Goal: Task Accomplishment & Management: Use online tool/utility

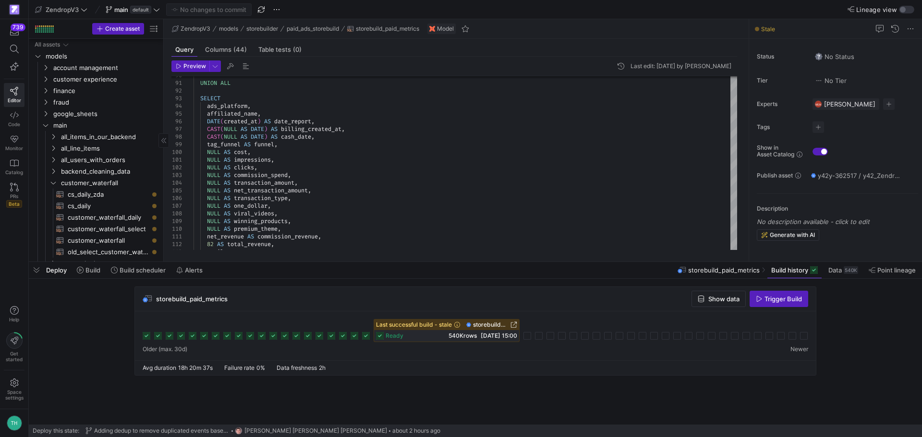
scroll to position [395, 0]
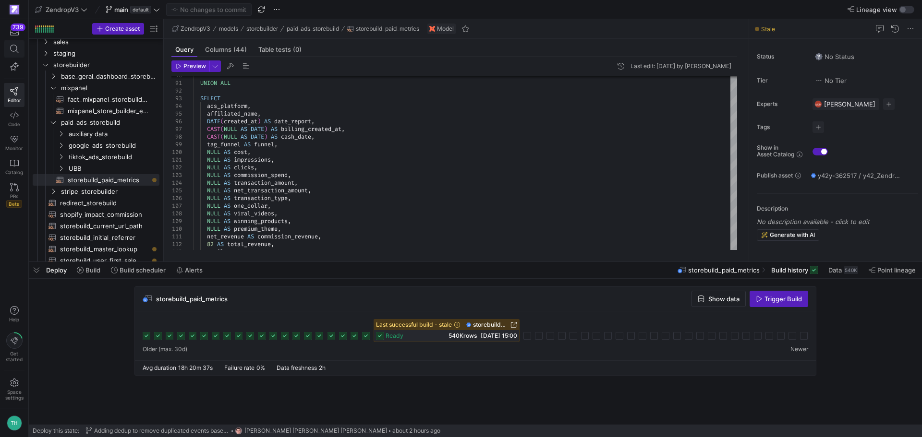
click at [15, 49] on icon at bounding box center [14, 49] width 9 height 9
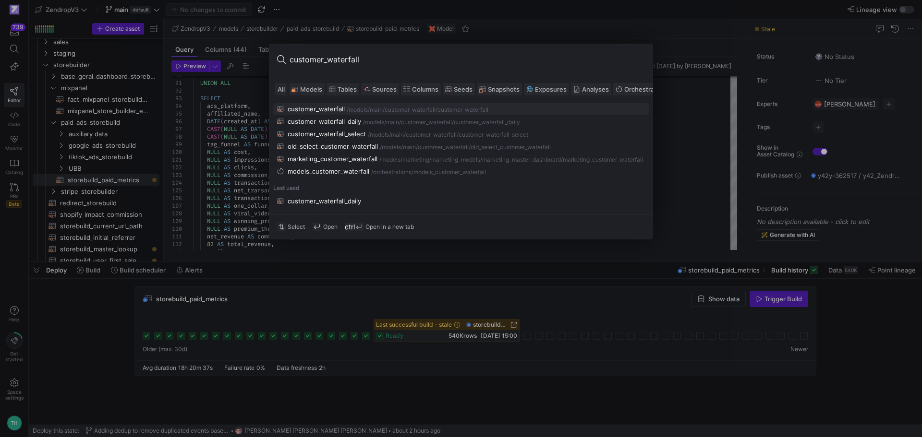
type input "customer_waterfall"
click at [347, 109] on div "/models/" at bounding box center [358, 110] width 23 height 7
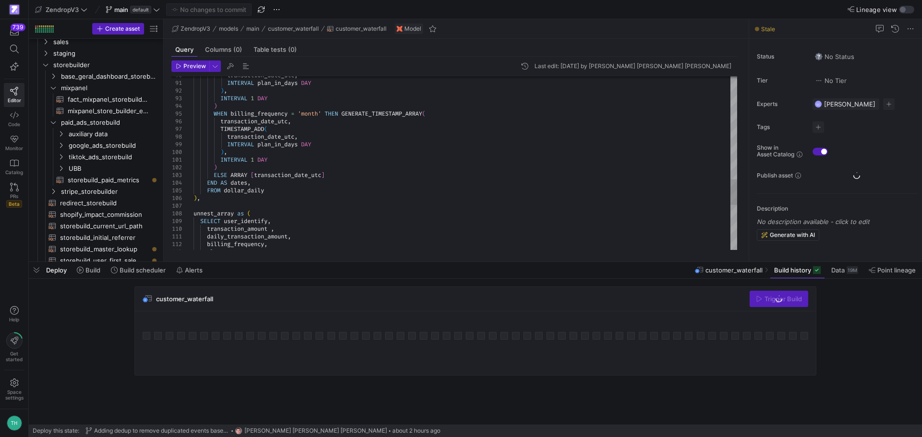
scroll to position [196, 0]
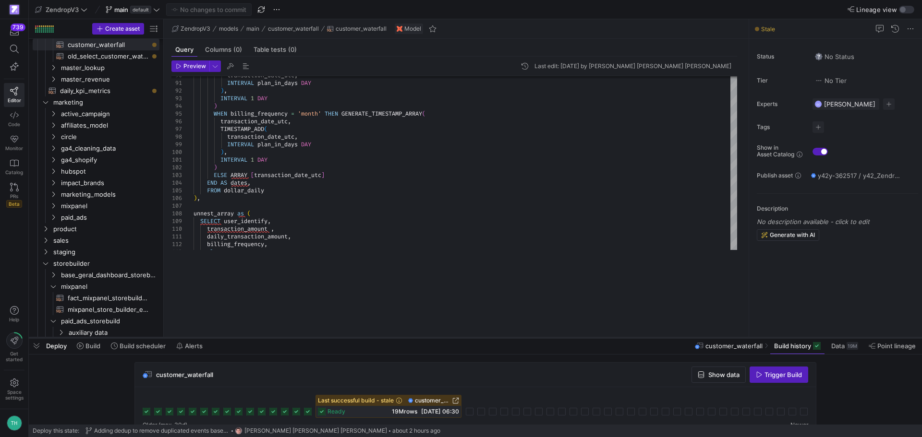
drag, startPoint x: 458, startPoint y: 260, endPoint x: 452, endPoint y: 336, distance: 76.1
click at [452, 336] on div at bounding box center [475, 338] width 893 height 4
type textarea "daily_transaction_amount, billing_frequency, plan, email, next_charge_date, dat…"
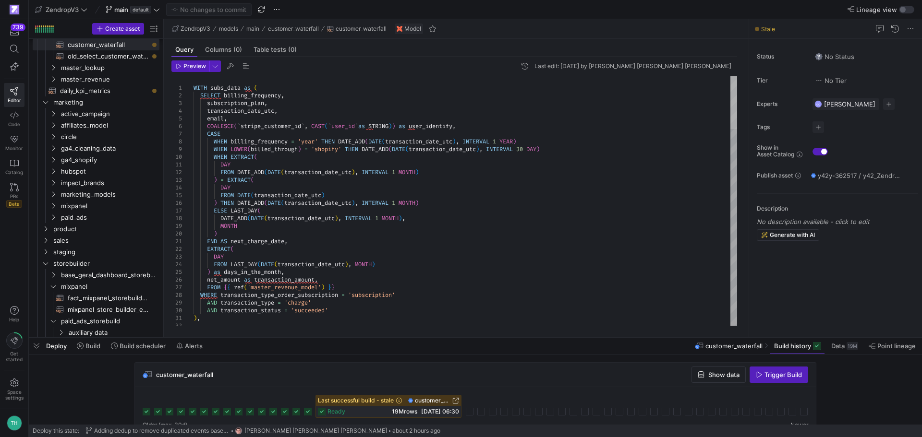
click at [736, 84] on div at bounding box center [733, 102] width 7 height 53
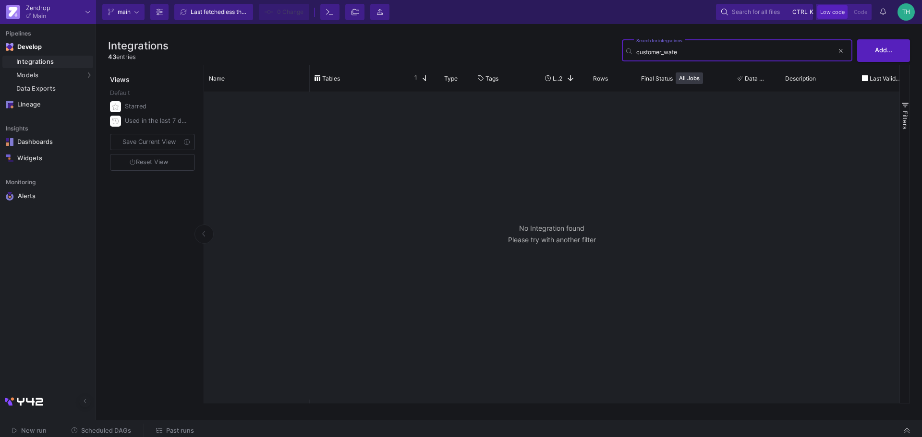
type input "customer_water"
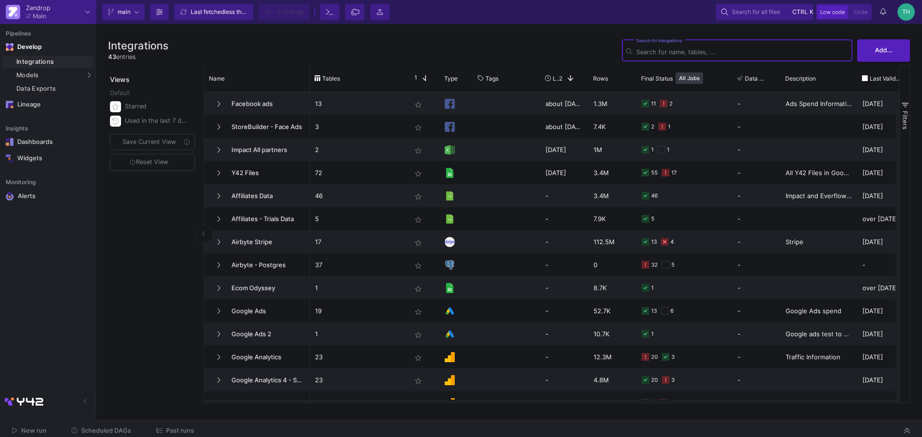
click at [750, 11] on span "Search for all files" at bounding box center [756, 12] width 48 height 14
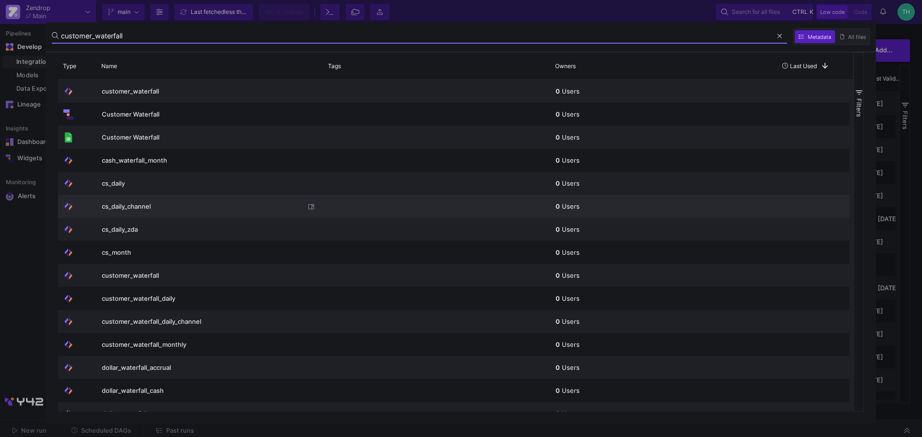
type input "customer_waterfall"
click at [162, 205] on span "cs_daily_channel" at bounding box center [203, 206] width 203 height 23
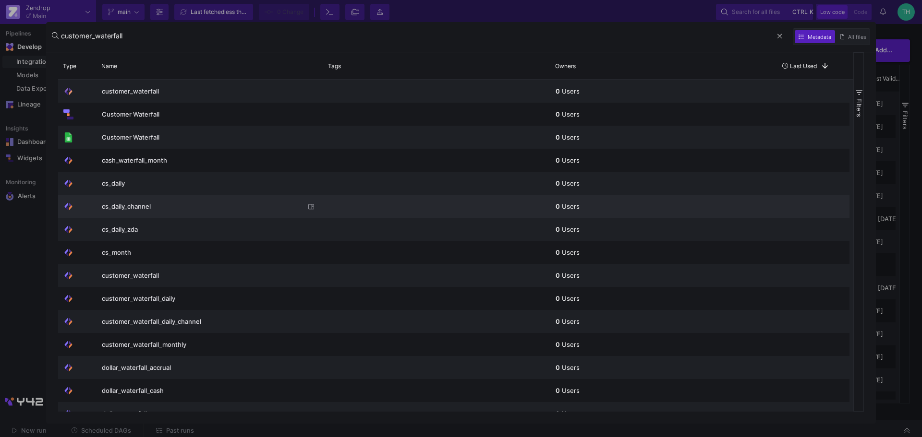
click at [141, 203] on span "cs_daily_channel" at bounding box center [203, 206] width 203 height 23
click at [67, 206] on img at bounding box center [68, 207] width 10 height 10
click at [97, 206] on div "cs_daily_channel" at bounding box center [210, 206] width 227 height 23
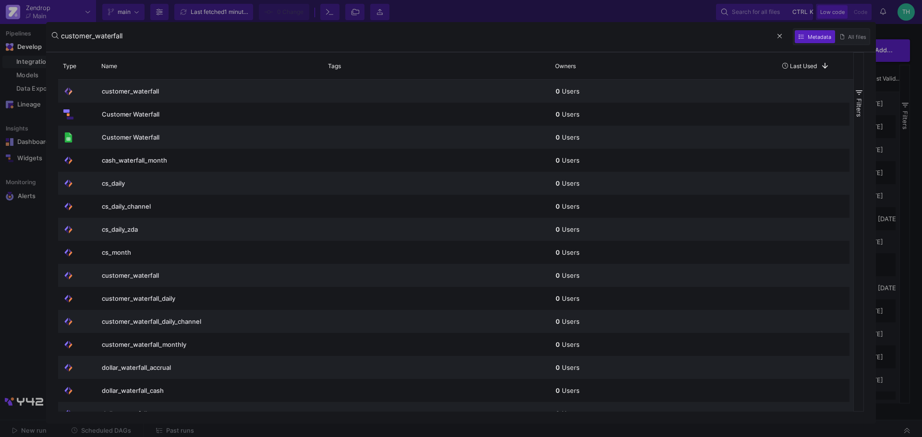
click at [178, 38] on input "customer_waterfall" at bounding box center [415, 36] width 709 height 9
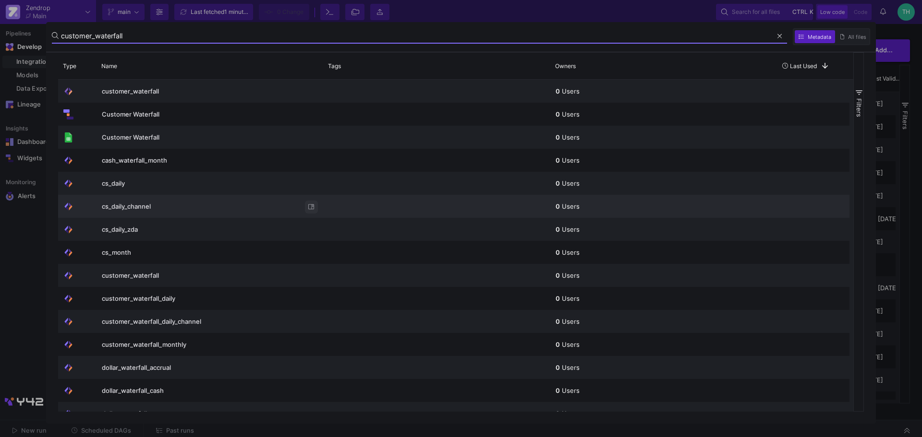
click at [313, 208] on icon at bounding box center [311, 207] width 6 height 6
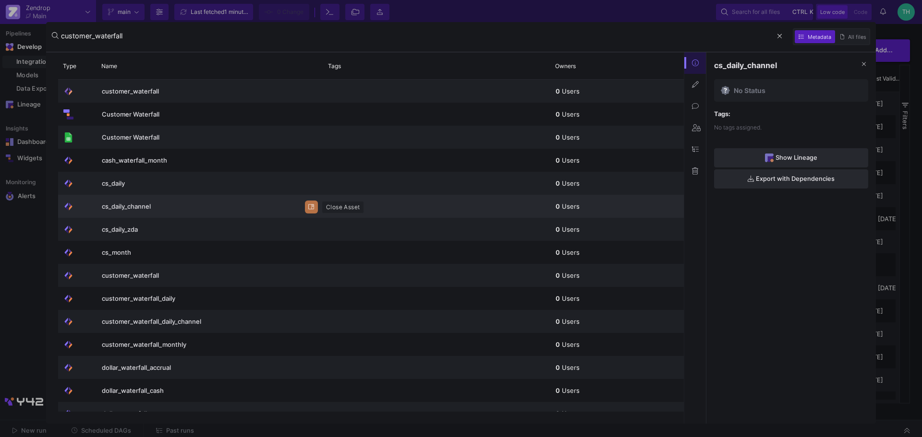
click at [313, 208] on icon at bounding box center [311, 207] width 6 height 6
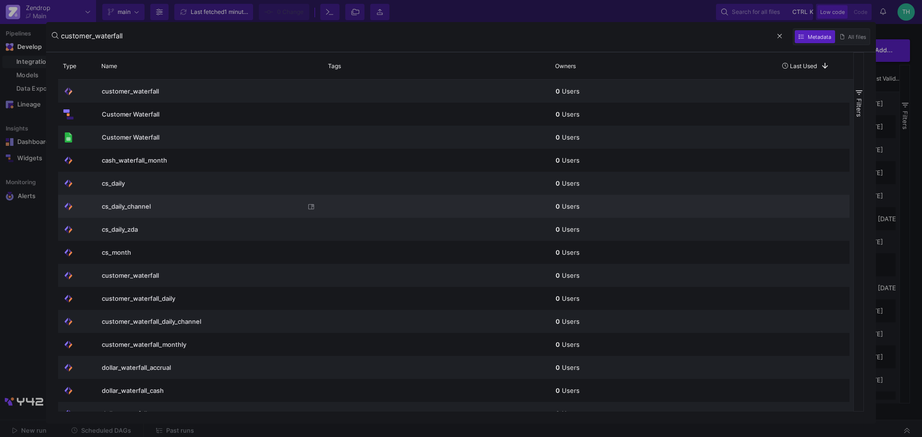
click at [74, 206] on div at bounding box center [77, 206] width 28 height 22
click at [85, 206] on div at bounding box center [77, 206] width 28 height 22
click at [12, 226] on div at bounding box center [461, 218] width 922 height 437
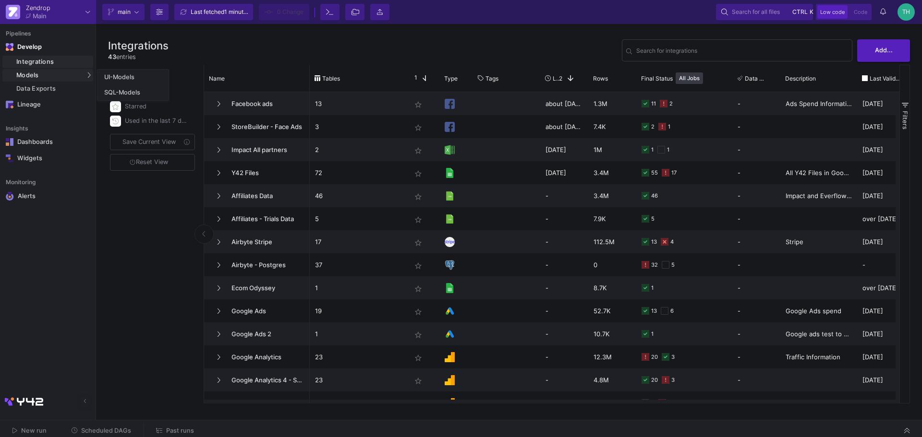
click at [31, 75] on span "Models" at bounding box center [27, 76] width 23 height 8
click at [112, 88] on link "SQL-Models" at bounding box center [132, 92] width 71 height 15
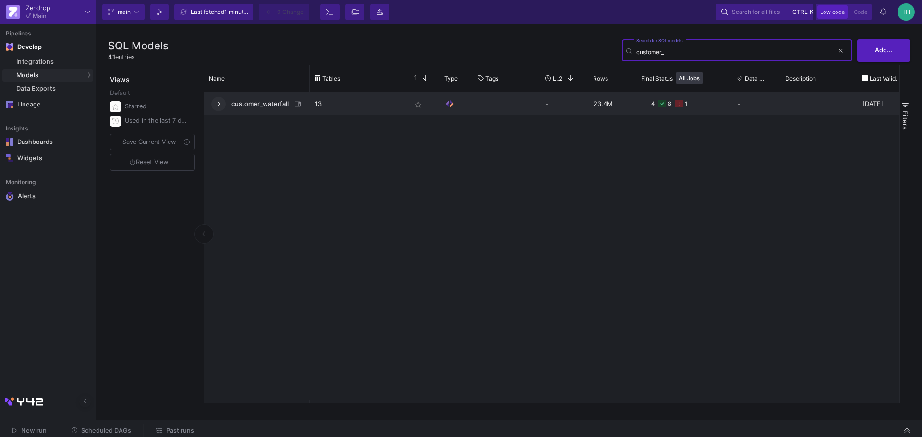
type input "customer_"
click at [216, 101] on button at bounding box center [218, 104] width 14 height 14
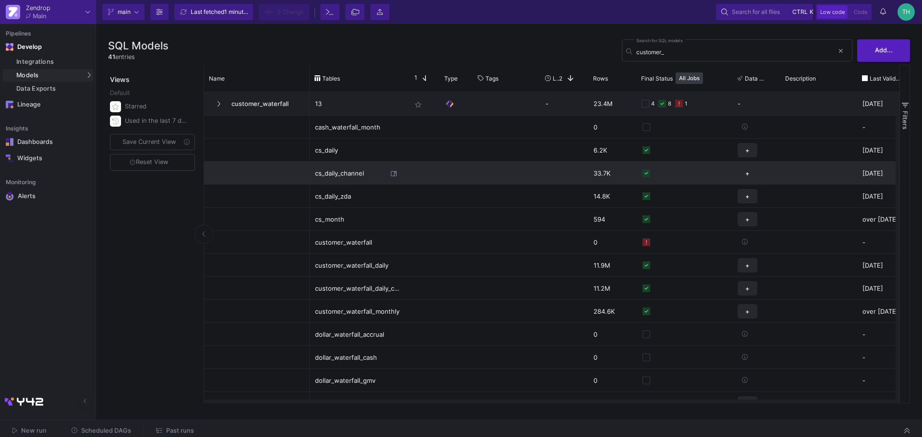
click at [362, 170] on div "cs_daily_channel" at bounding box center [351, 173] width 73 height 23
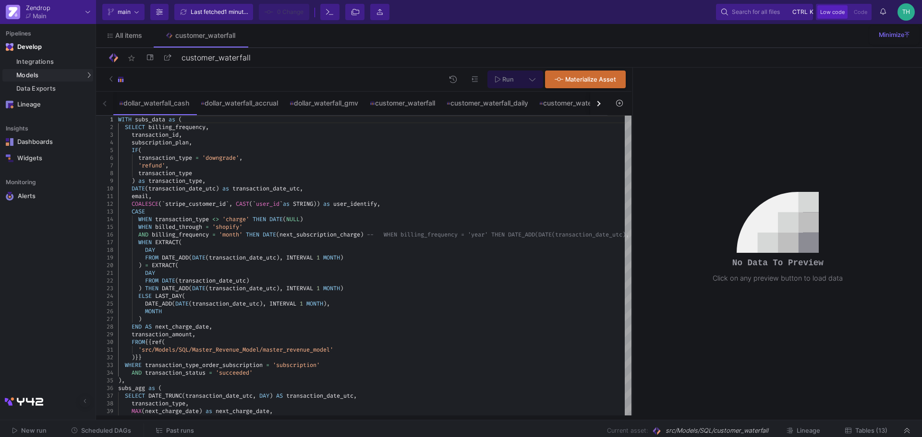
click at [101, 107] on div "dollar_waterfall_cash dollar_waterfall_accrual dollar_waterfall_gmv customer_wa…" at bounding box center [351, 104] width 511 height 24
click at [500, 104] on div "customer_waterfall_daily" at bounding box center [487, 103] width 81 height 8
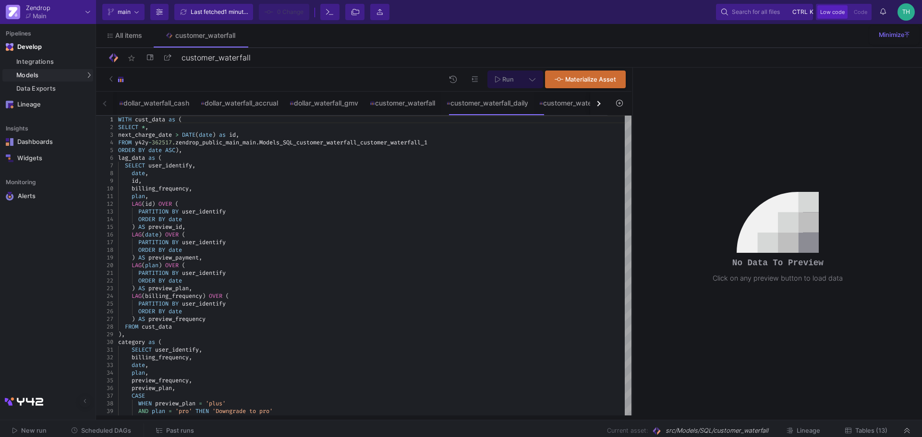
click at [598, 104] on div "button" at bounding box center [597, 103] width 5 height 5
click at [469, 104] on div "customer_waterfall_daily_channel" at bounding box center [442, 103] width 106 height 8
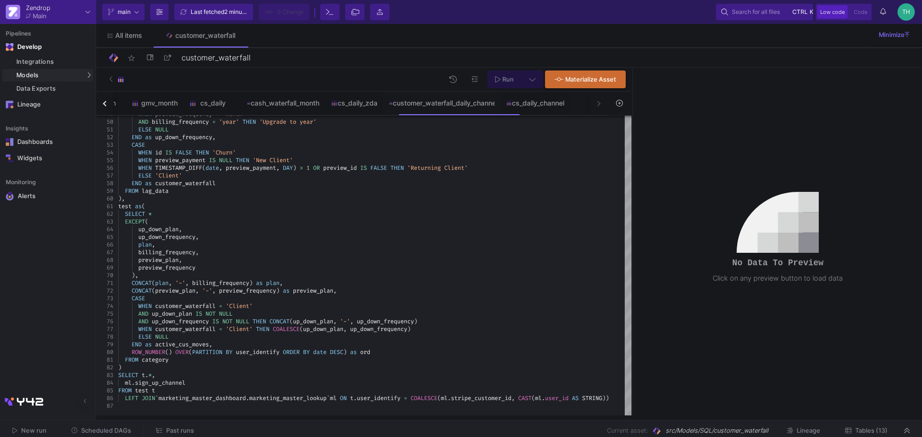
click at [597, 102] on div "dollar_waterfall_cash dollar_waterfall_accrual dollar_waterfall_gmv customer_wa…" at bounding box center [351, 104] width 511 height 24
click at [600, 102] on div "dollar_waterfall_cash dollar_waterfall_accrual dollar_waterfall_gmv customer_wa…" at bounding box center [351, 104] width 511 height 24
click at [564, 105] on div "cs_daily_channel" at bounding box center [535, 103] width 58 height 8
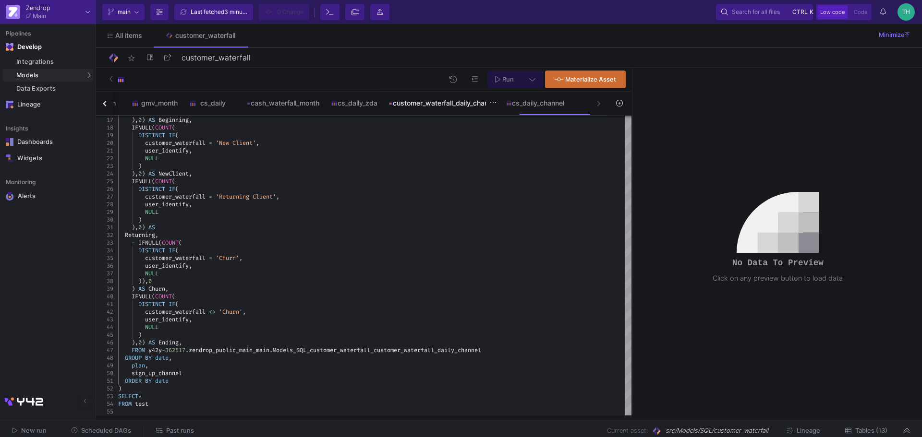
click at [480, 102] on div "customer_waterfall_daily_channel" at bounding box center [442, 103] width 106 height 8
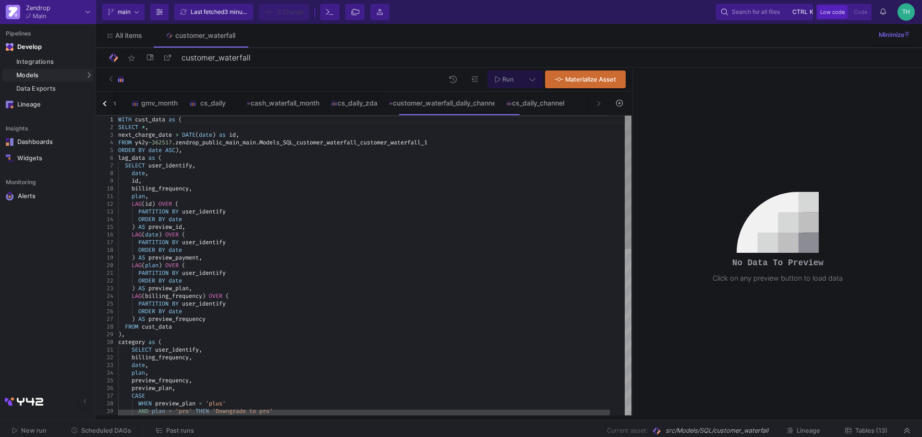
click at [291, 211] on div "PARTITION BY user_identify" at bounding box center [382, 212] width 529 height 8
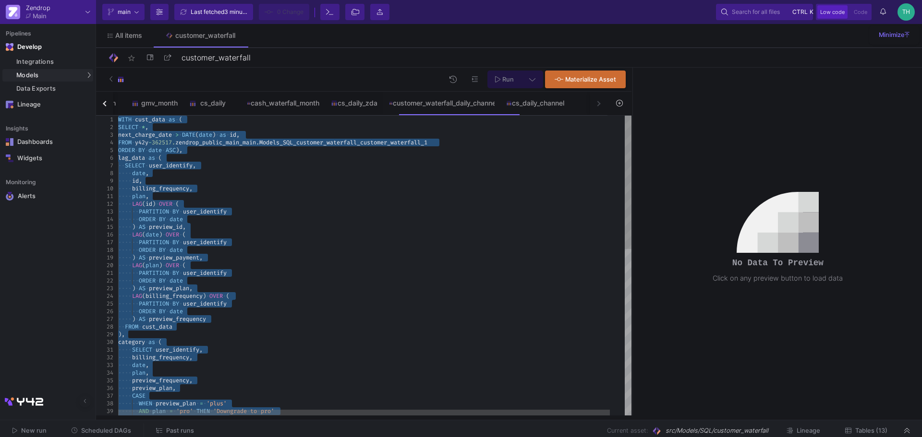
type textarea "plan, LAG(id) OVER ( PARTITION BY user_identify ORDER BY date ) AS preview_id, …"
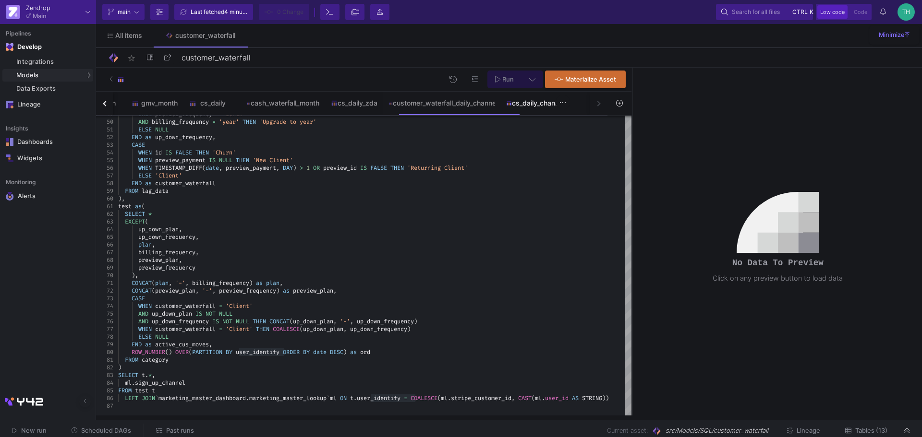
click at [553, 101] on div "cs_daily_channel" at bounding box center [535, 103] width 58 height 8
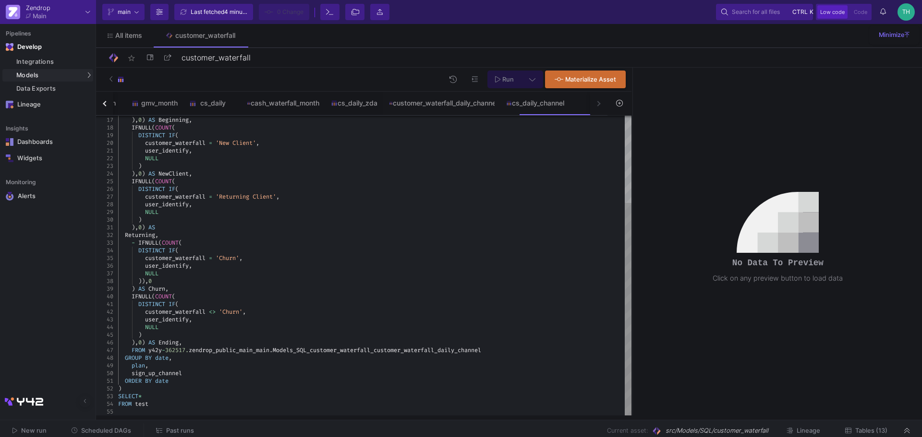
click at [269, 222] on div ")" at bounding box center [374, 220] width 513 height 8
drag, startPoint x: 298, startPoint y: 238, endPoint x: 297, endPoint y: 232, distance: 5.5
click at [298, 237] on div "Returning ," at bounding box center [374, 235] width 513 height 8
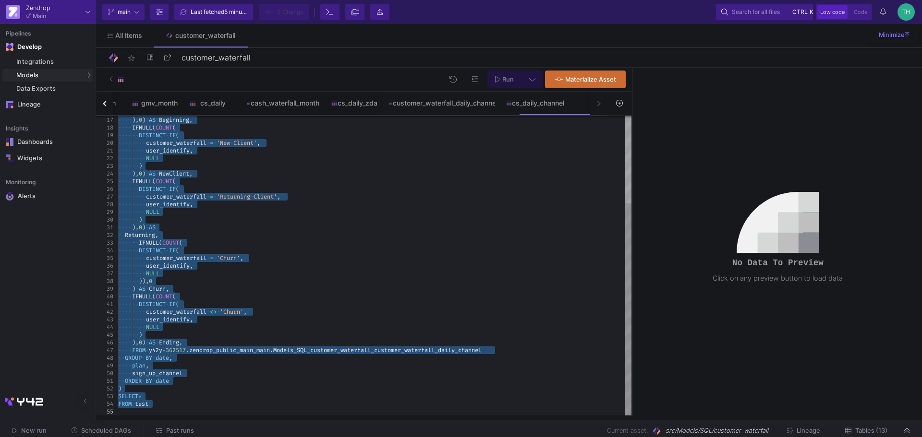
type textarea "user_identify, NULL ) ),0) AS NewClient, IFNULL(COUNT( DISTINCT IF( customer_wa…"
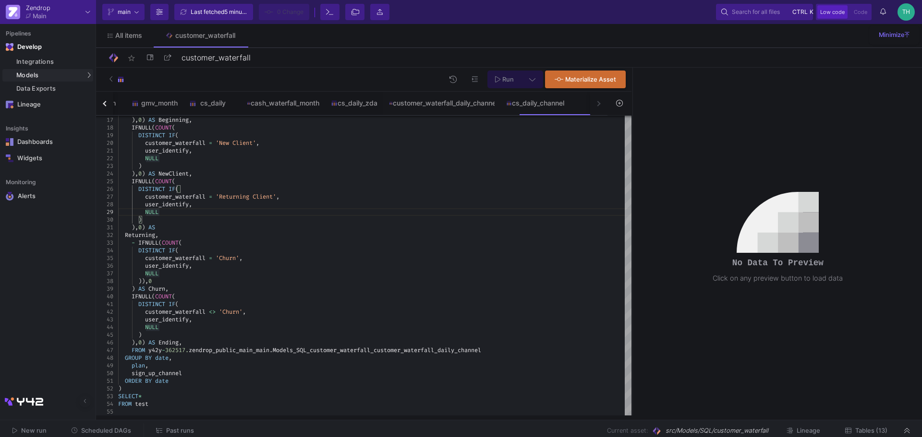
click at [599, 104] on div "dollar_waterfall_cash dollar_waterfall_accrual dollar_waterfall_gmv customer_wa…" at bounding box center [351, 104] width 511 height 24
click at [102, 103] on button "button" at bounding box center [104, 104] width 17 height 24
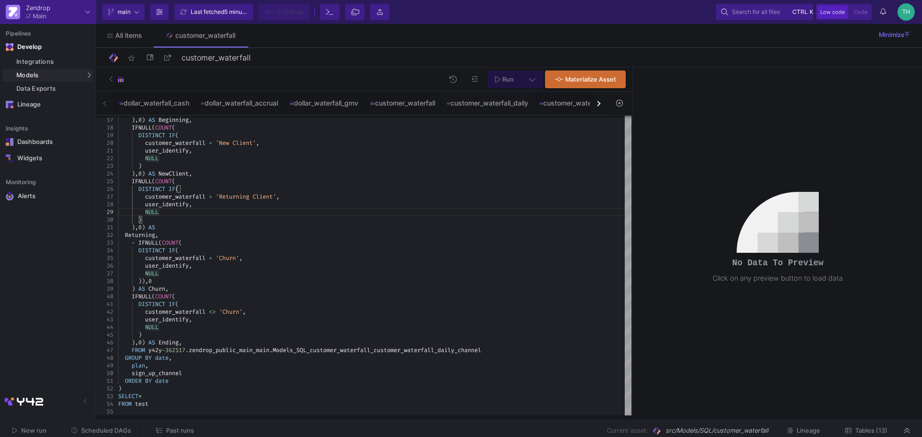
click at [102, 103] on div "dollar_waterfall_cash dollar_waterfall_accrual dollar_waterfall_gmv customer_wa…" at bounding box center [351, 104] width 511 height 24
click at [597, 107] on button "button" at bounding box center [598, 104] width 17 height 24
